Goal: Task Accomplishment & Management: Manage account settings

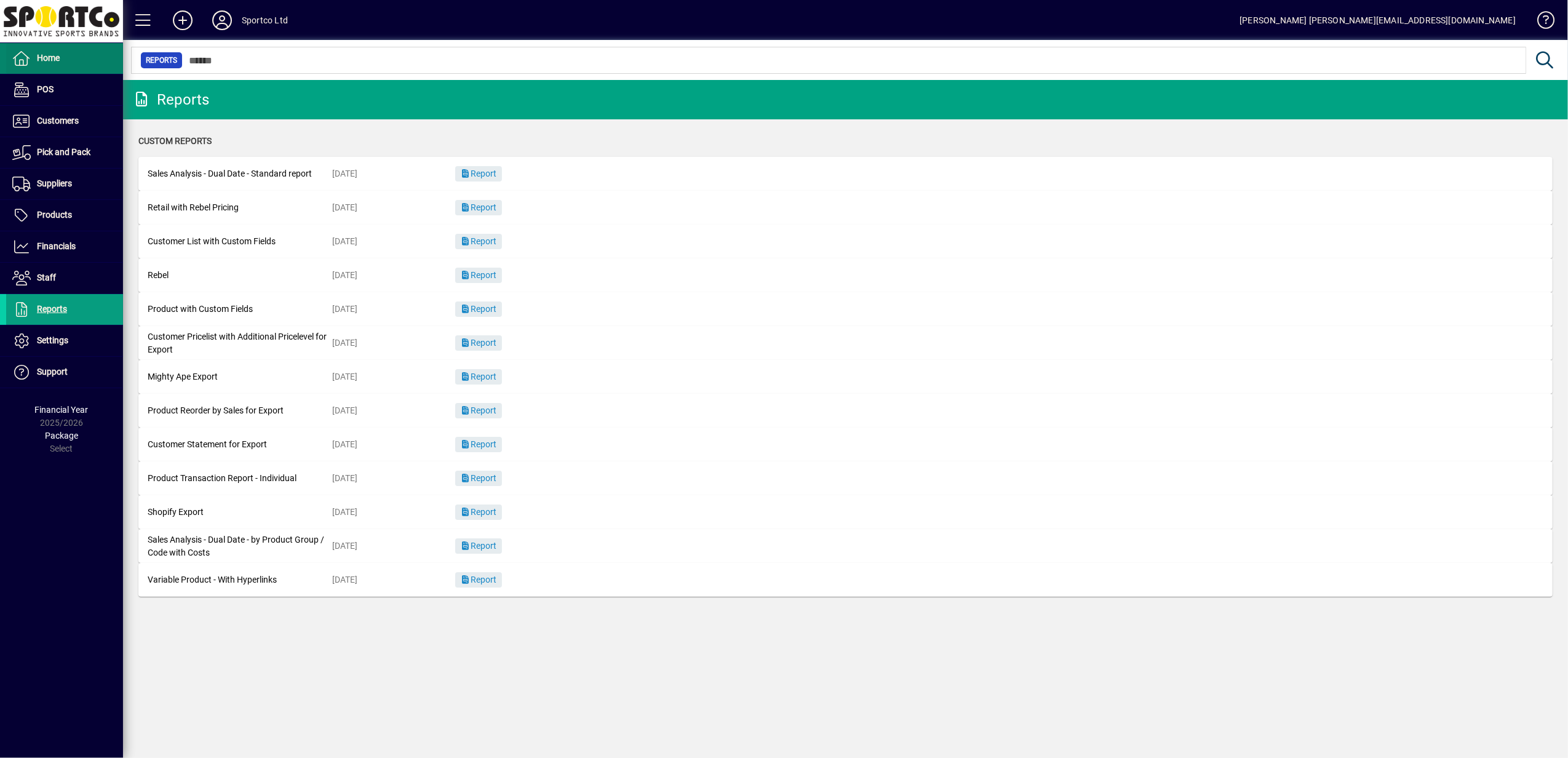
click at [30, 56] on icon at bounding box center [22, 58] width 19 height 15
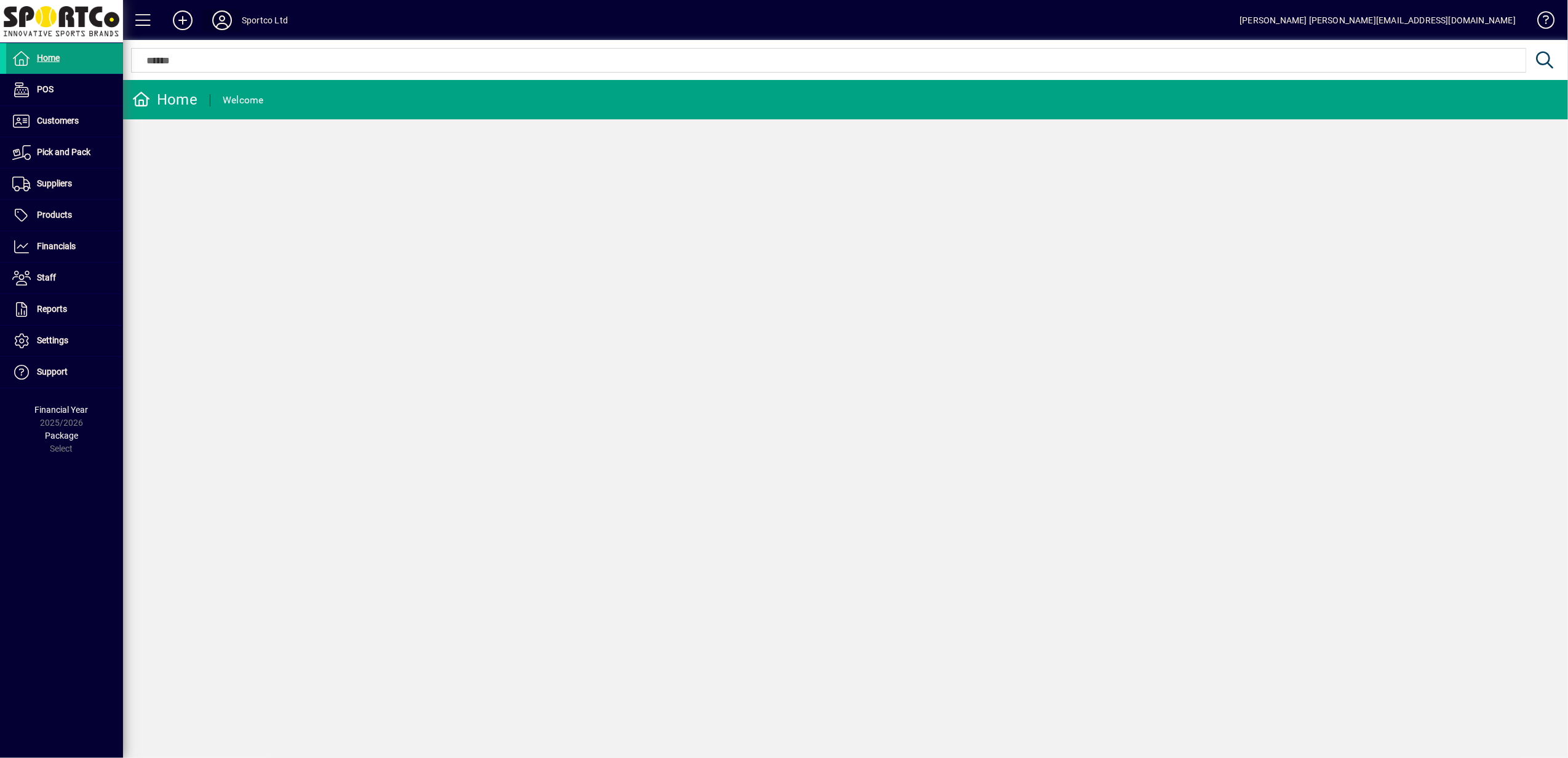
click at [224, 28] on icon at bounding box center [221, 20] width 24 height 20
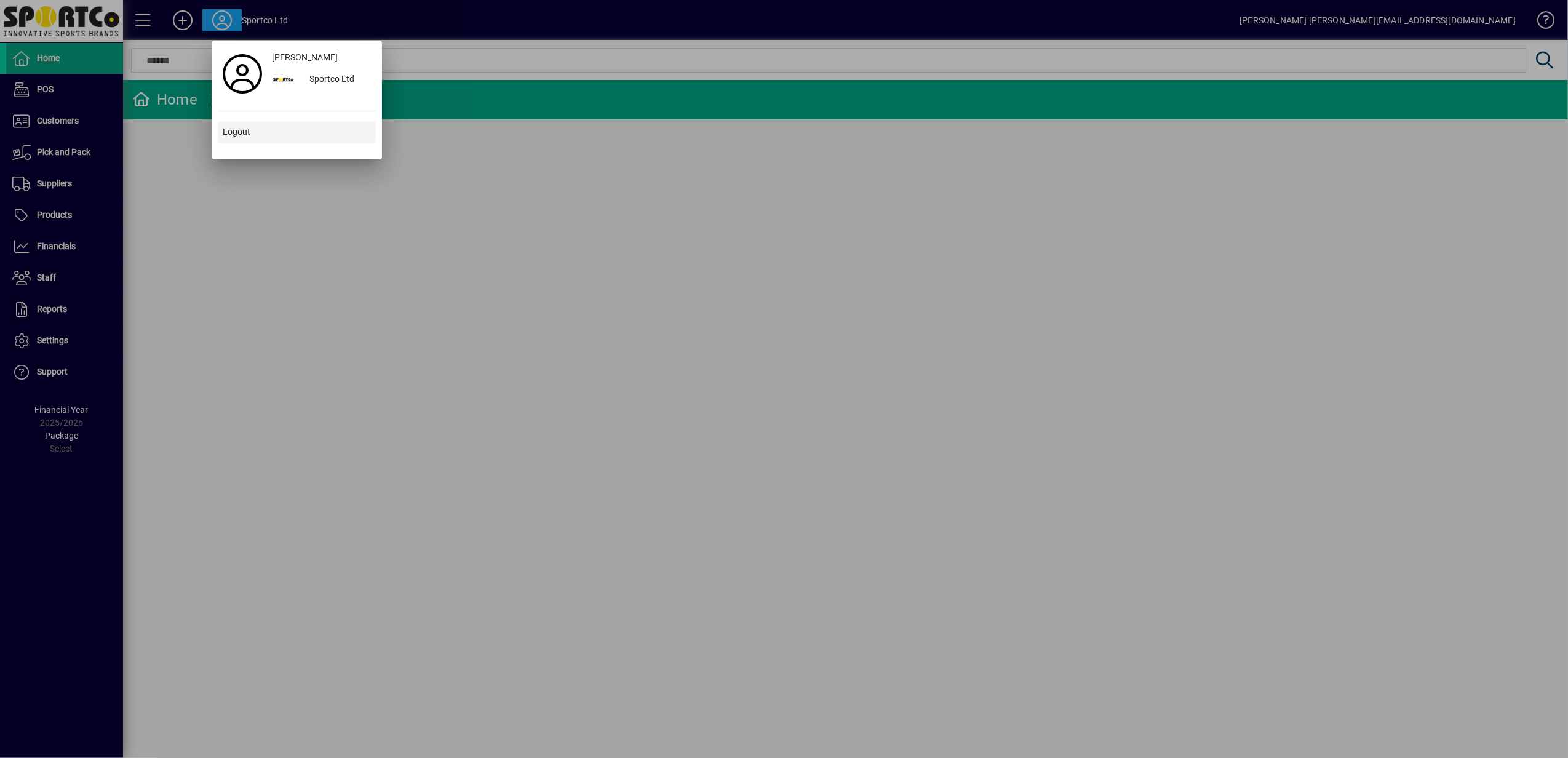
click at [244, 130] on span "Logout" at bounding box center [237, 132] width 28 height 13
